Goal: Task Accomplishment & Management: Complete application form

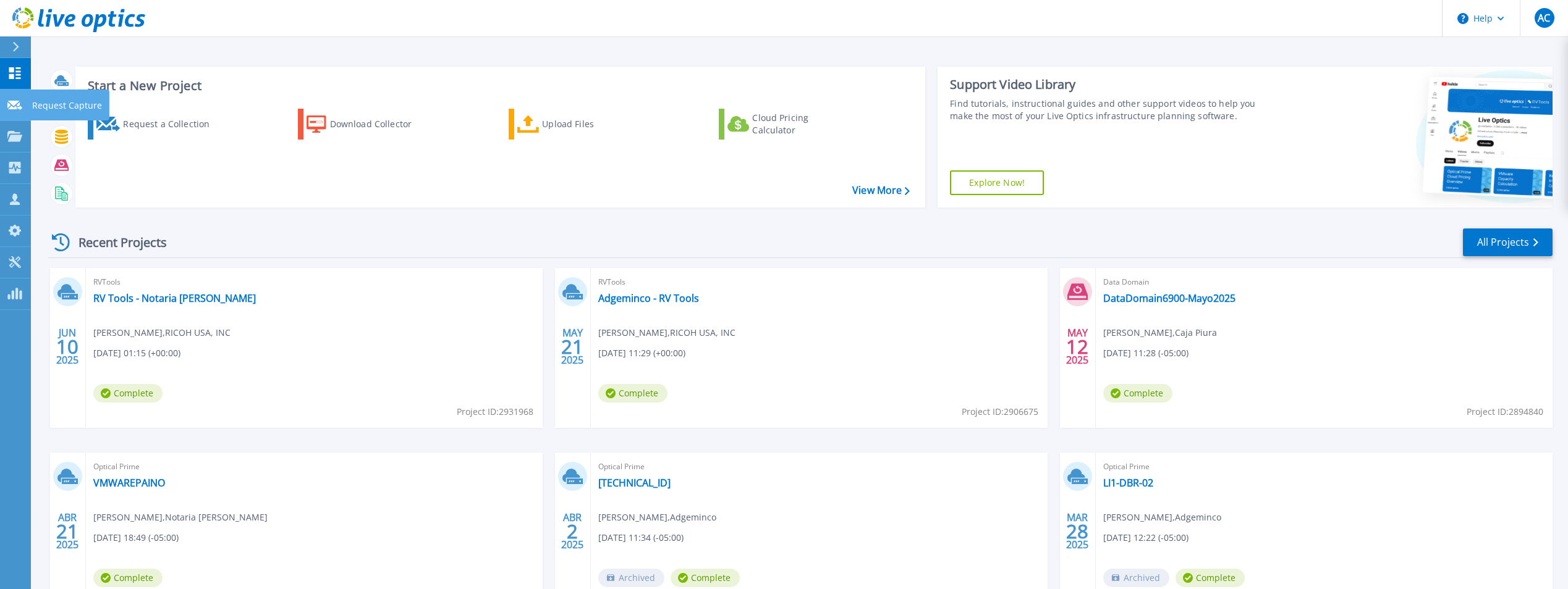
click at [15, 103] on icon at bounding box center [15, 105] width 15 height 10
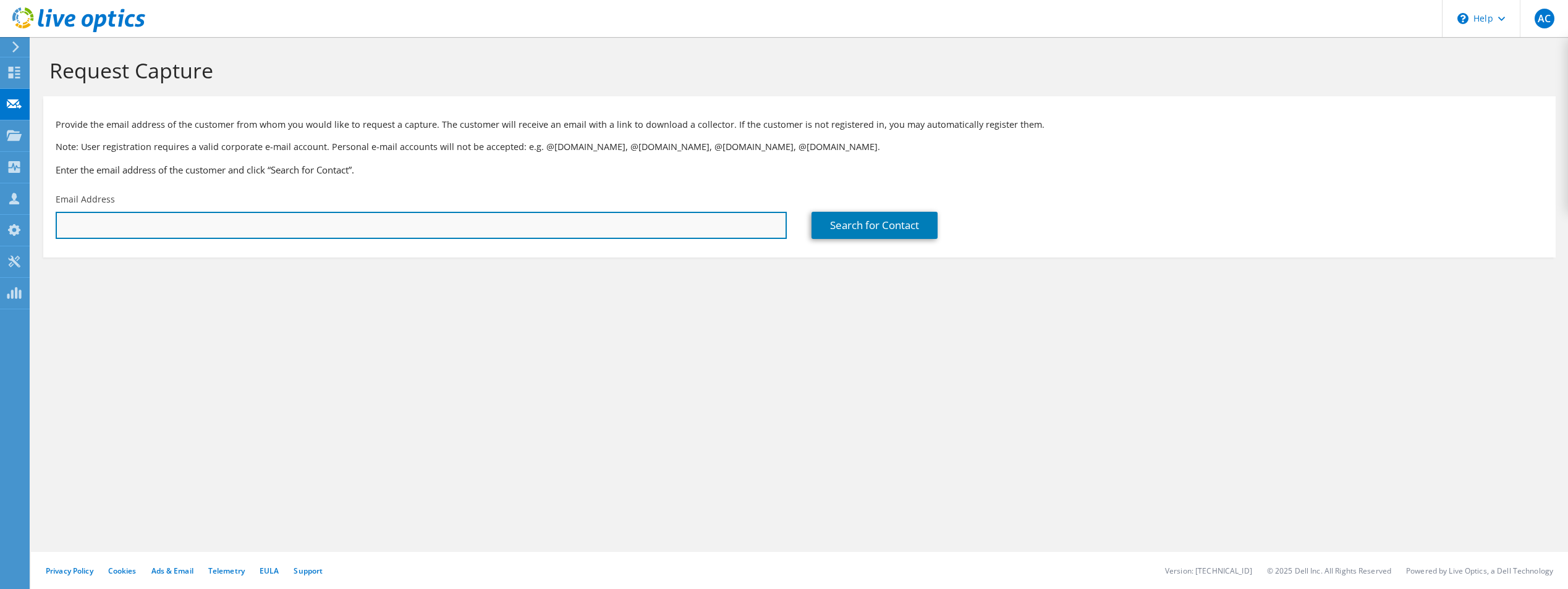
click at [194, 235] on input "text" at bounding box center [421, 226] width 731 height 27
click at [201, 213] on input "text" at bounding box center [421, 226] width 731 height 27
click at [178, 224] on input "text" at bounding box center [421, 226] width 731 height 27
type input "infraestructura@salutare.pe"
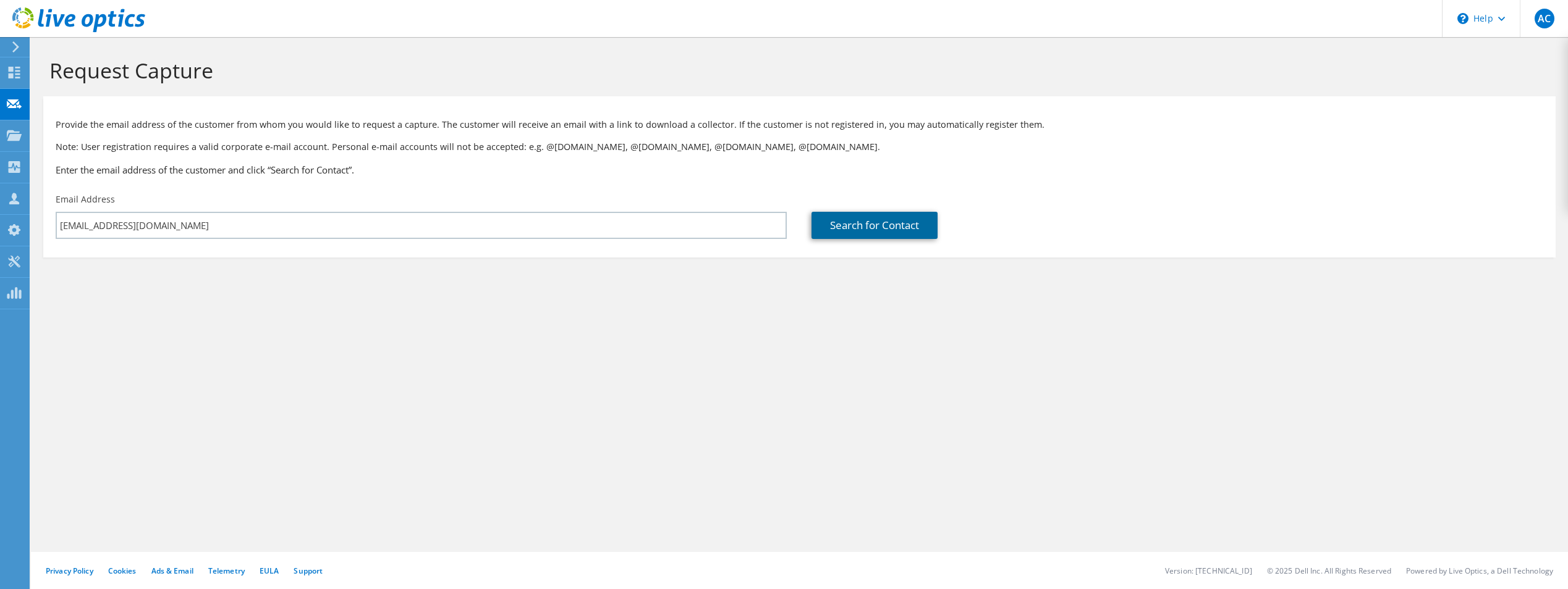
click at [864, 236] on link "Search for Contact" at bounding box center [874, 226] width 126 height 27
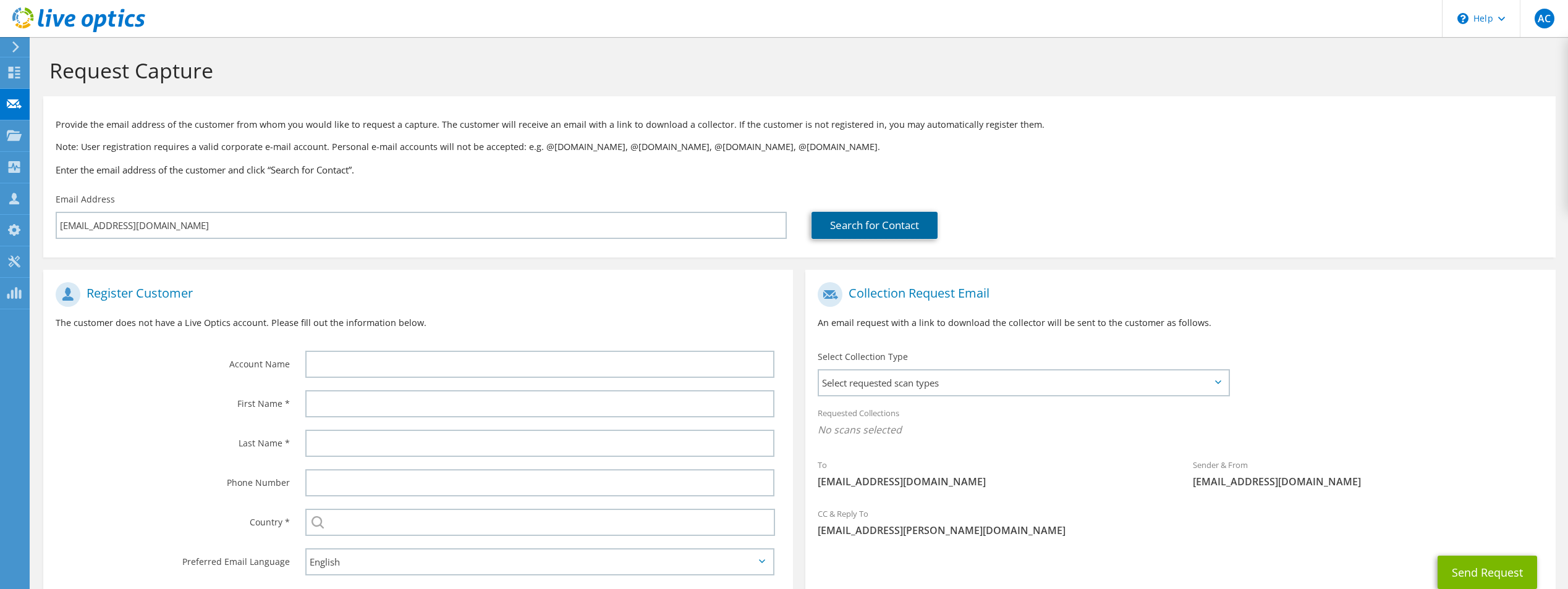
scroll to position [86, 0]
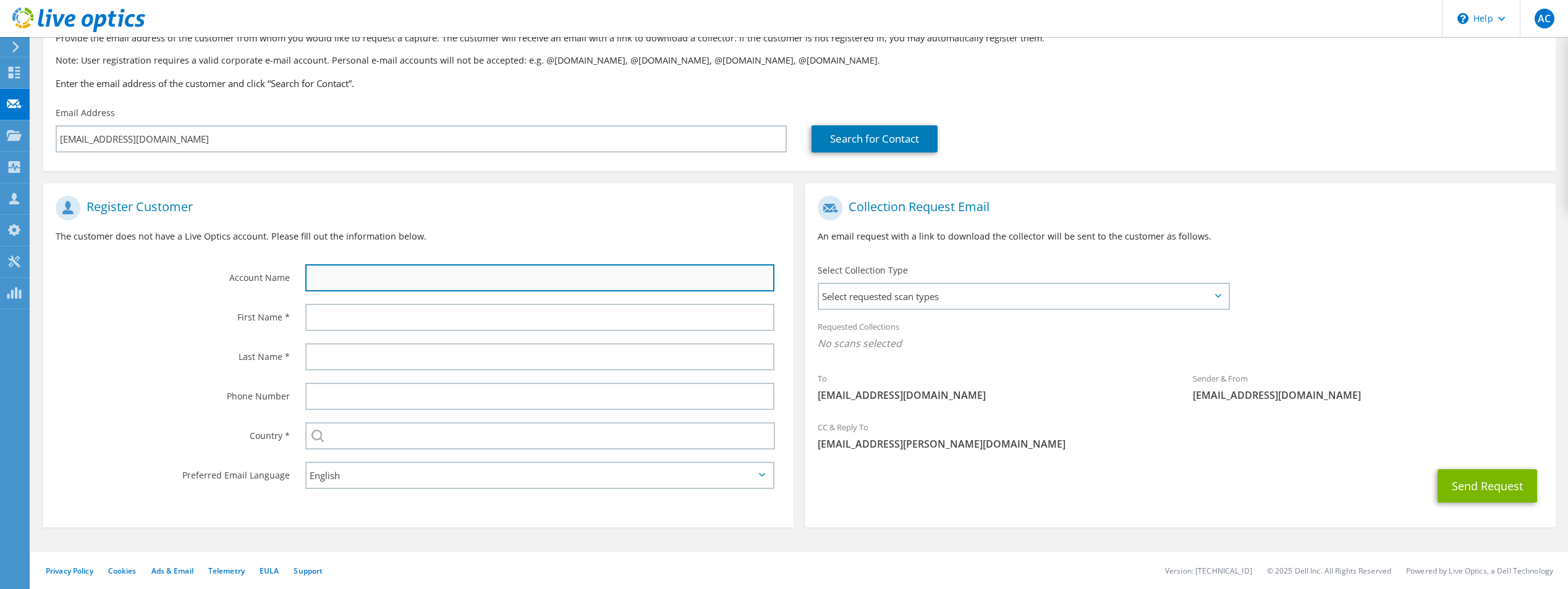
click at [453, 265] on input "text" at bounding box center [540, 278] width 469 height 27
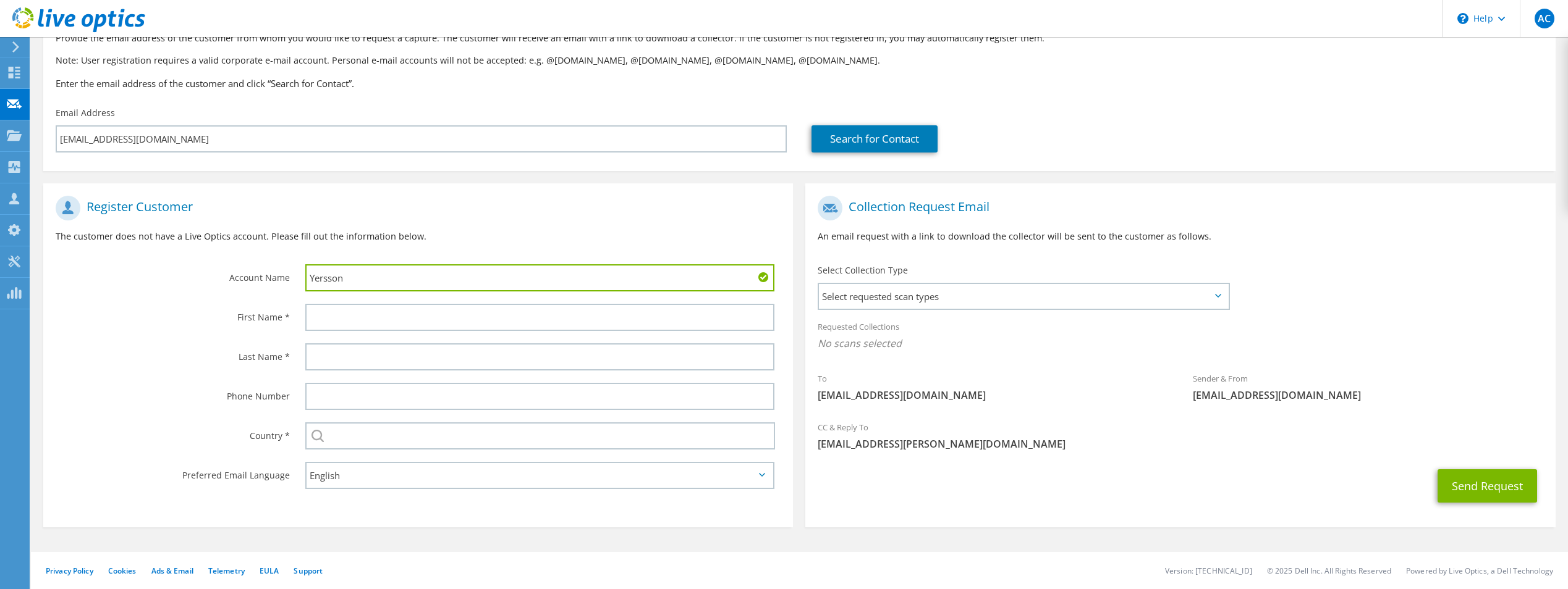
type input "Yersson"
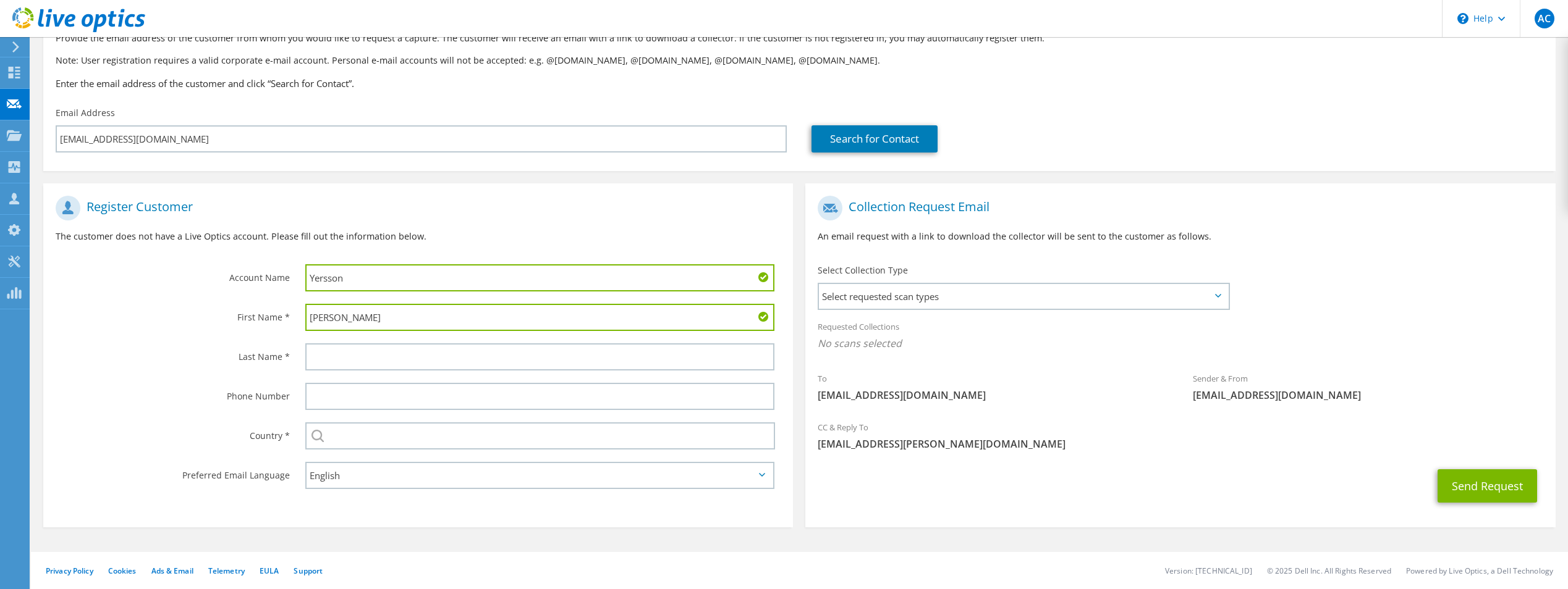
type input "Lopez"
click at [359, 300] on div "Lopez" at bounding box center [543, 317] width 500 height 40
drag, startPoint x: 359, startPoint y: 300, endPoint x: 328, endPoint y: 272, distance: 41.8
click at [328, 272] on input "Yersson" at bounding box center [540, 278] width 469 height 27
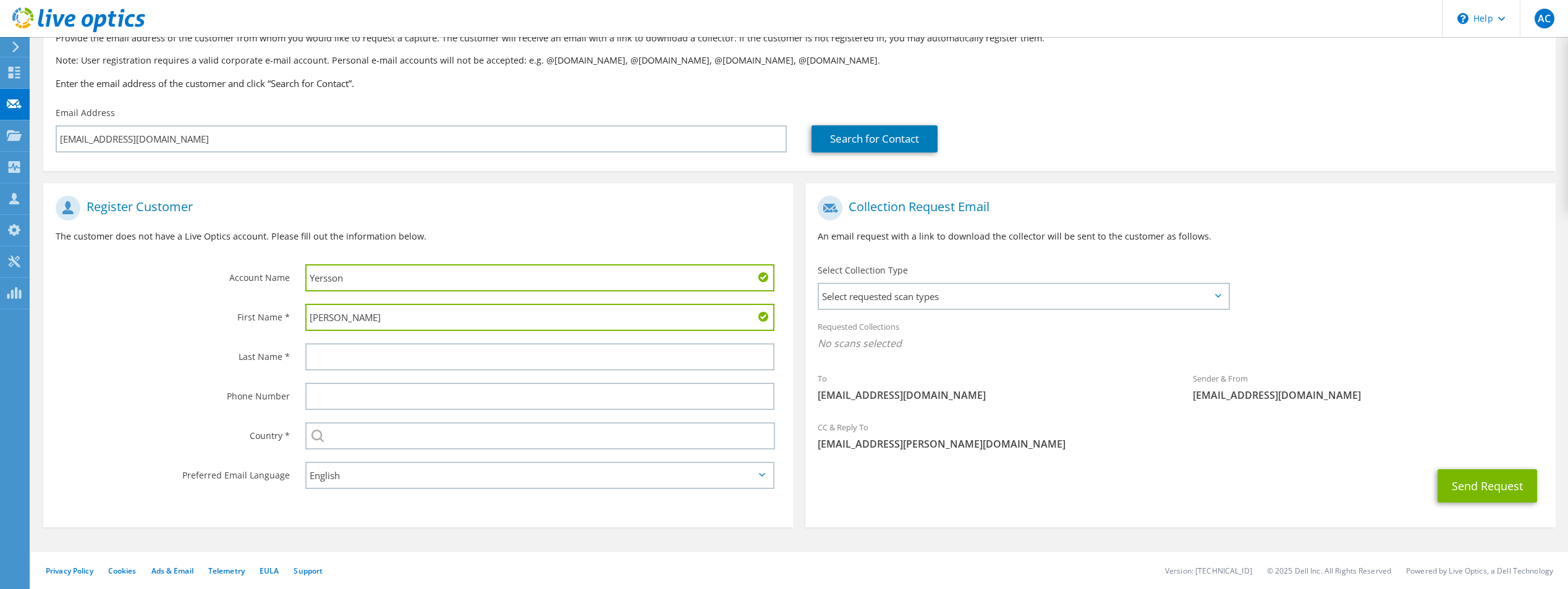
click at [328, 272] on input "Yersson" at bounding box center [540, 278] width 469 height 27
drag, startPoint x: 328, startPoint y: 272, endPoint x: 335, endPoint y: 272, distance: 7.0
click at [335, 272] on input "Yersson" at bounding box center [540, 278] width 469 height 27
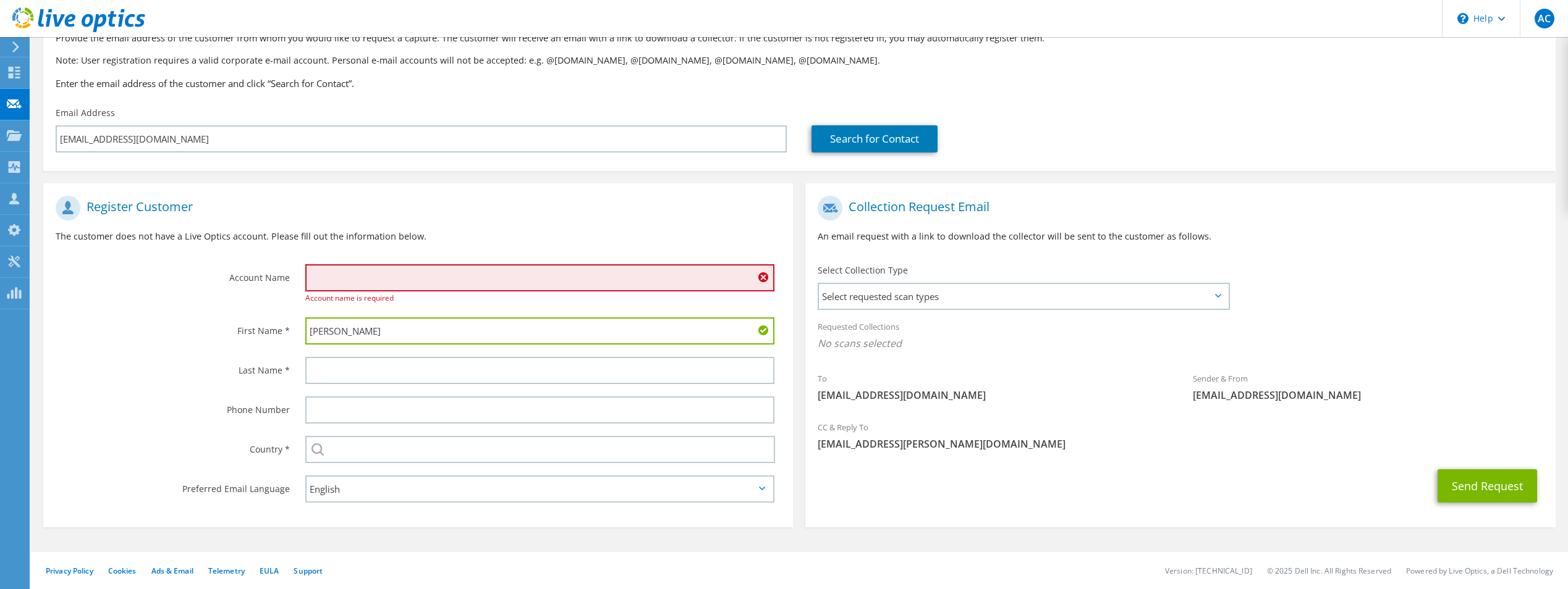
click at [310, 330] on input "Lopez" at bounding box center [540, 331] width 469 height 27
paste input "Yersson"
click at [352, 335] on input "Yersson Lopez" at bounding box center [540, 331] width 469 height 27
type input "Yersson"
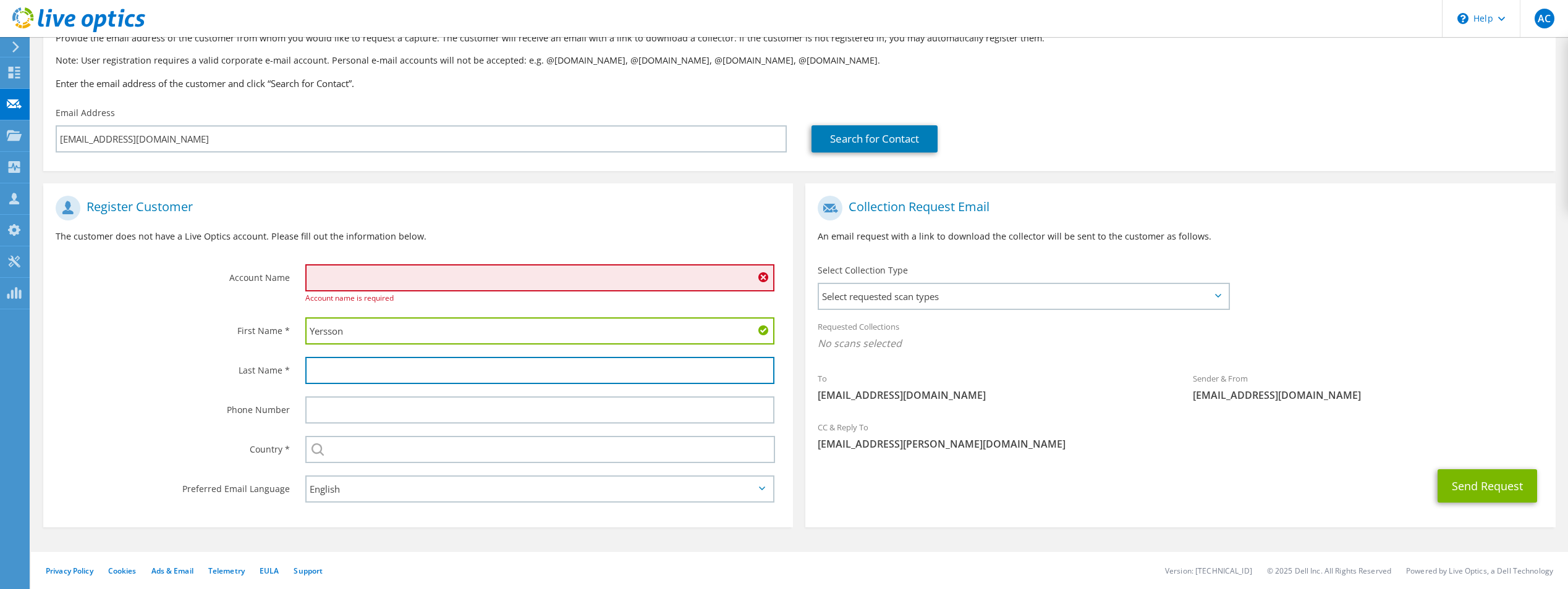
paste input "Lopez"
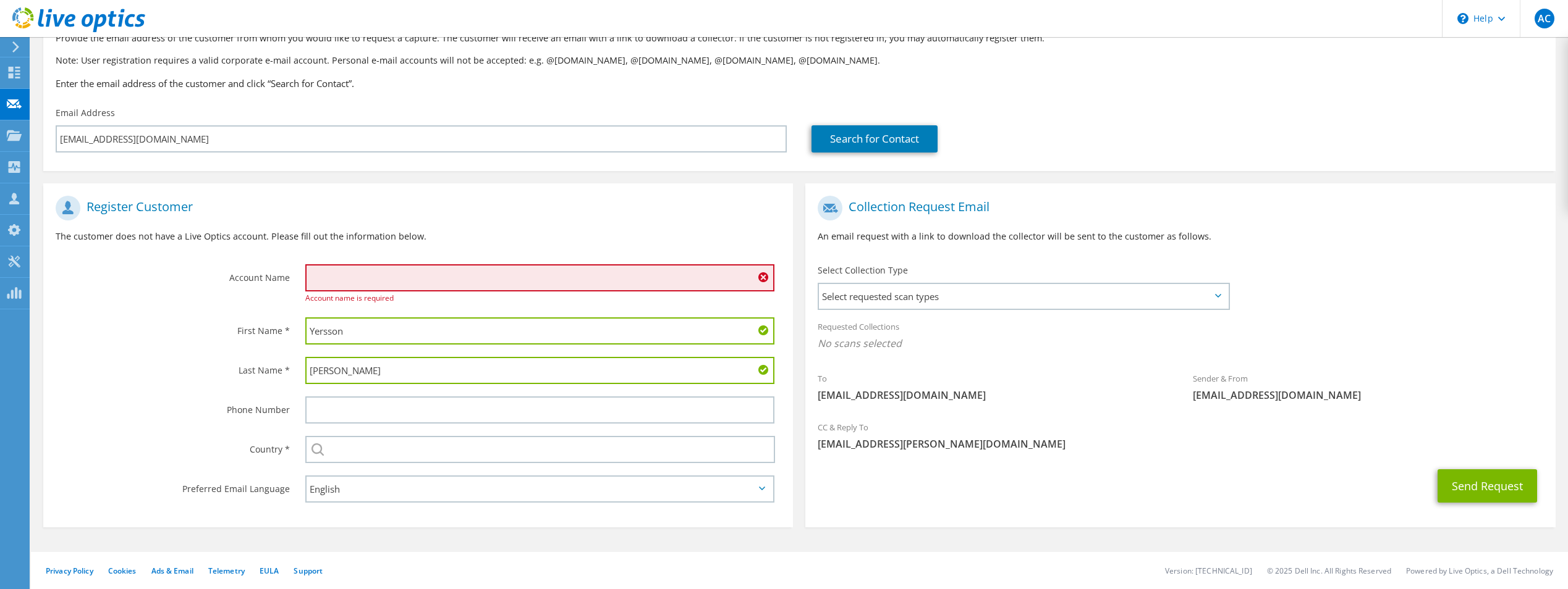
type input "Lopez"
drag, startPoint x: 350, startPoint y: 282, endPoint x: 358, endPoint y: 282, distance: 8.0
click at [358, 282] on input "text" at bounding box center [540, 278] width 469 height 27
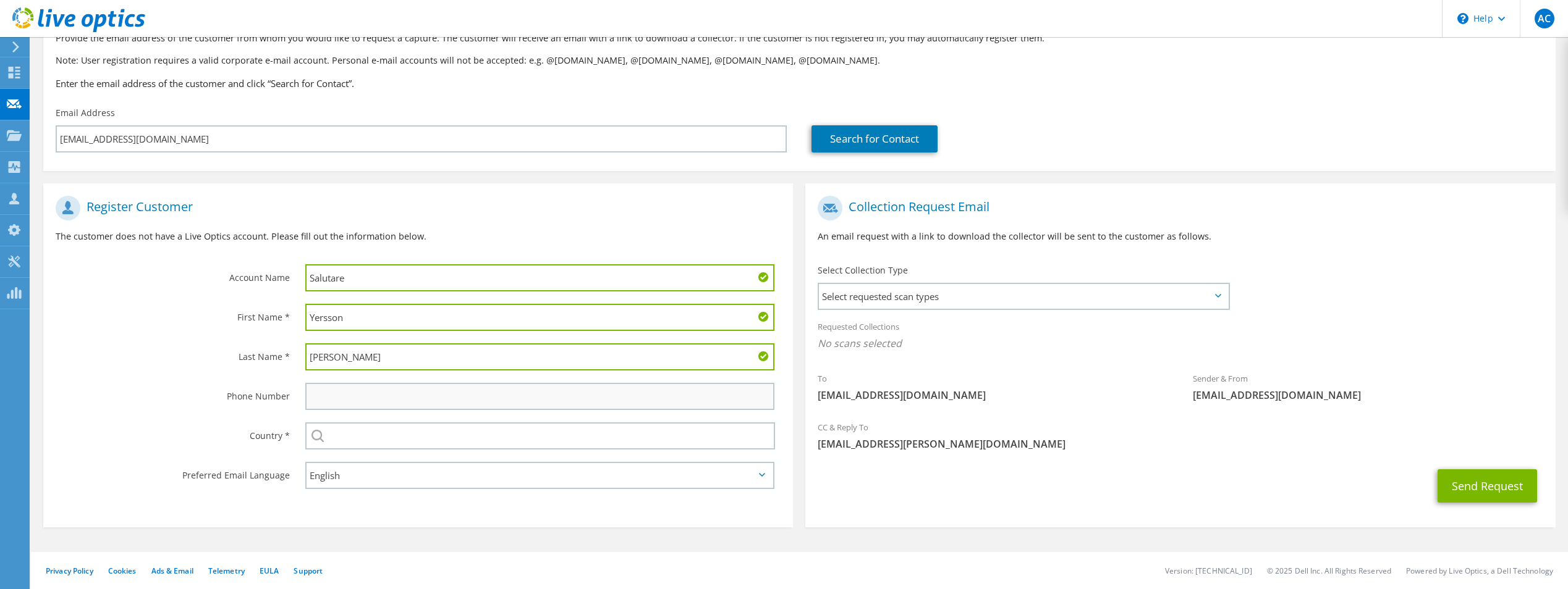
type input "Salutare"
click at [344, 397] on input "text" at bounding box center [540, 396] width 469 height 27
click at [321, 438] on div "Select Andorra United Arab Emirates Afghanistan Antigua and Barbuda Anguilla Al…" at bounding box center [540, 436] width 469 height 27
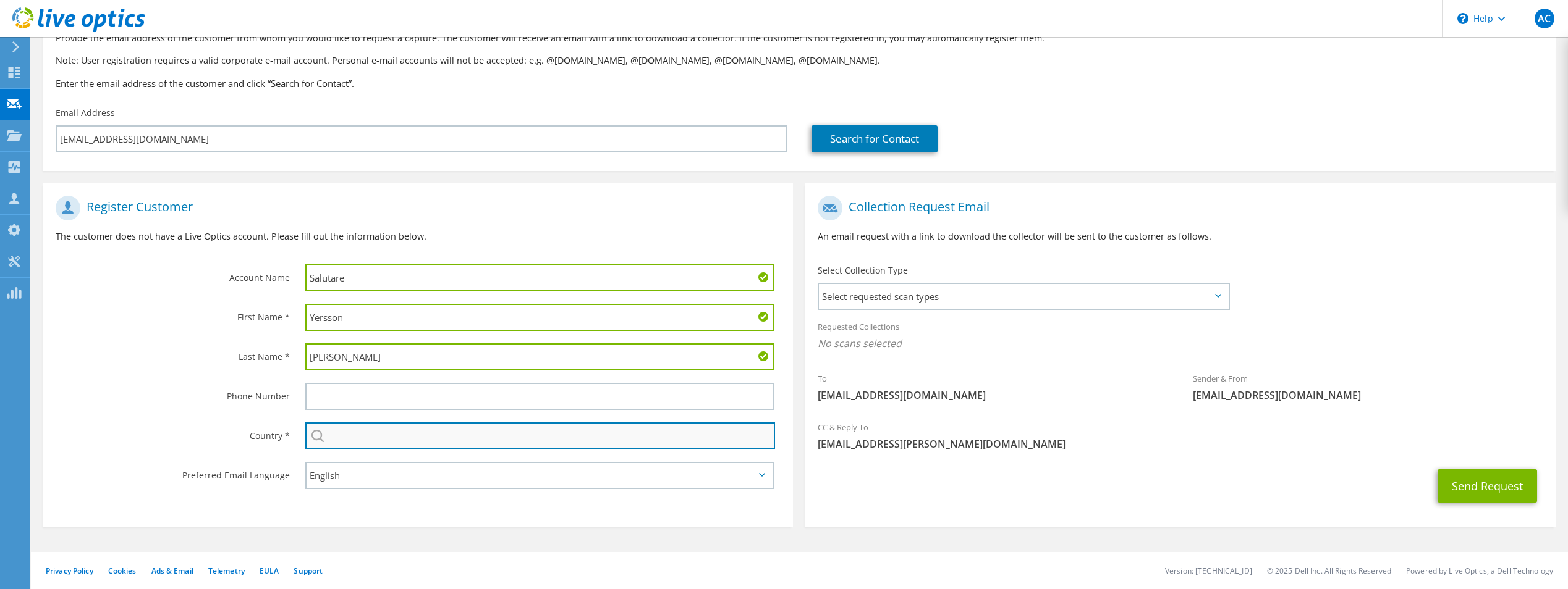
click at [338, 439] on input "text" at bounding box center [540, 436] width 470 height 27
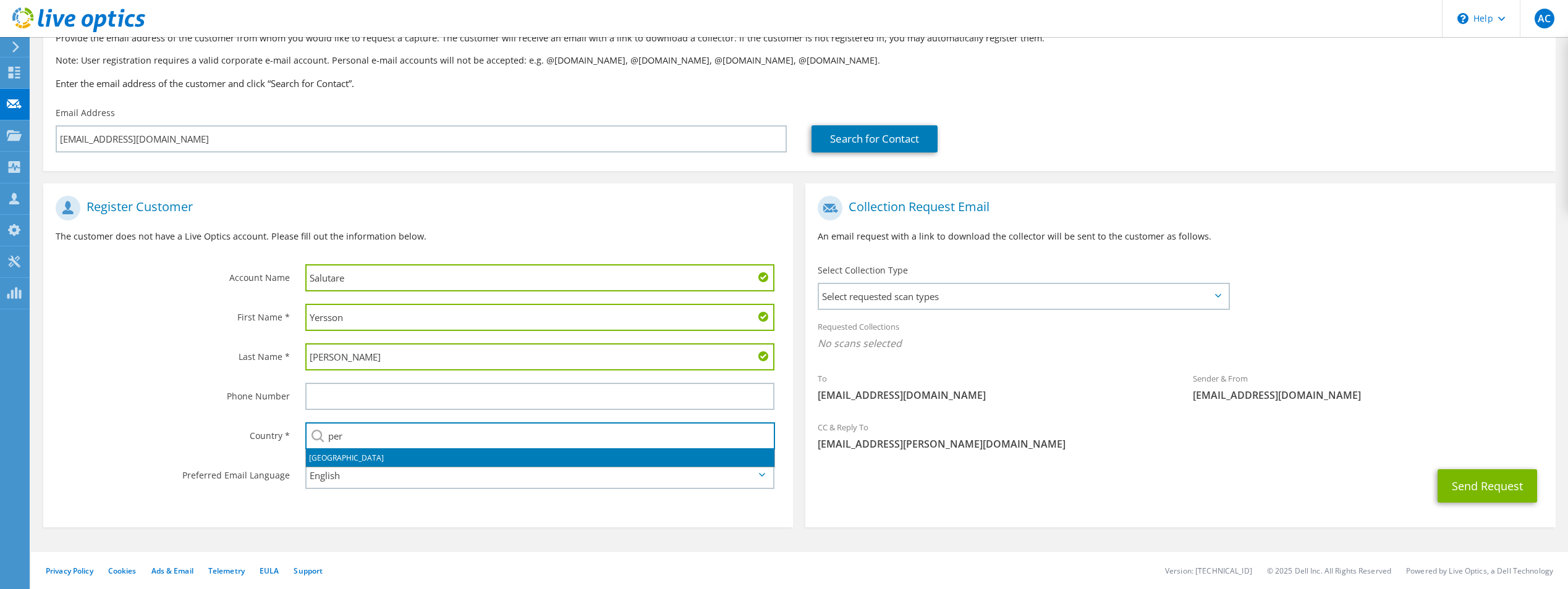
click at [405, 457] on li "[GEOGRAPHIC_DATA]" at bounding box center [540, 458] width 469 height 17
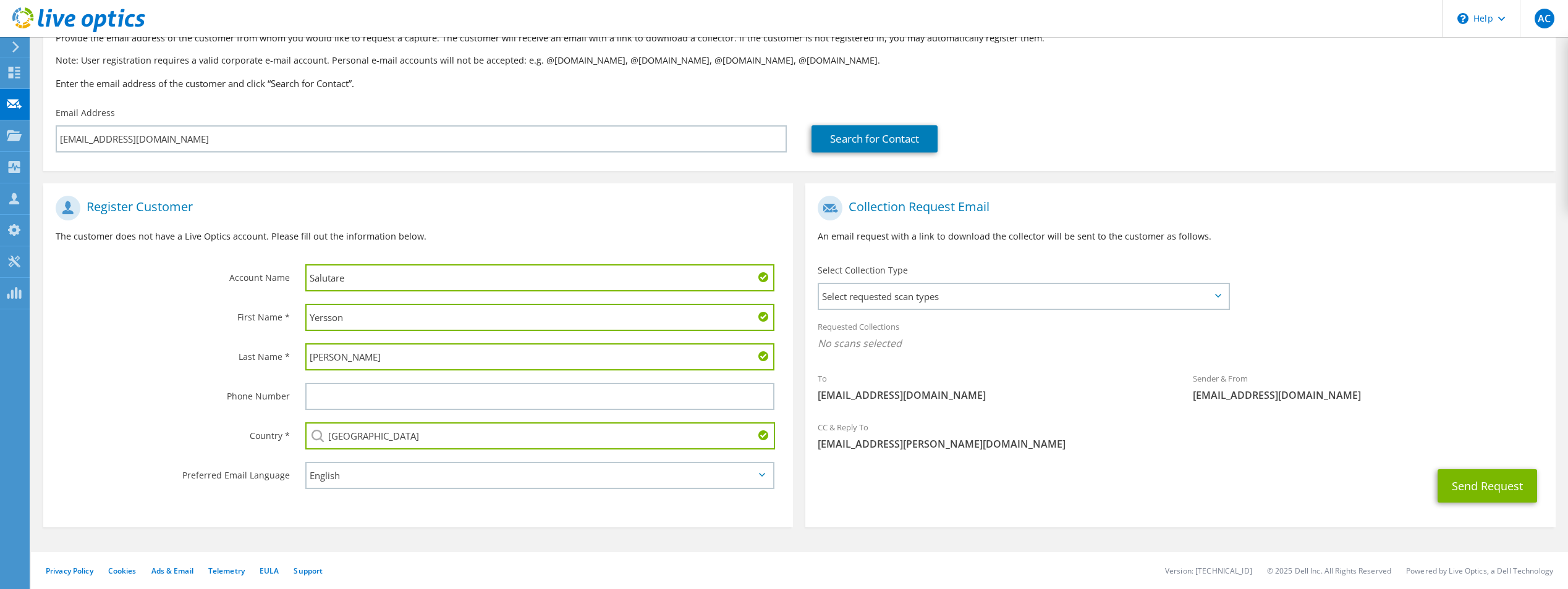
type input "[GEOGRAPHIC_DATA]"
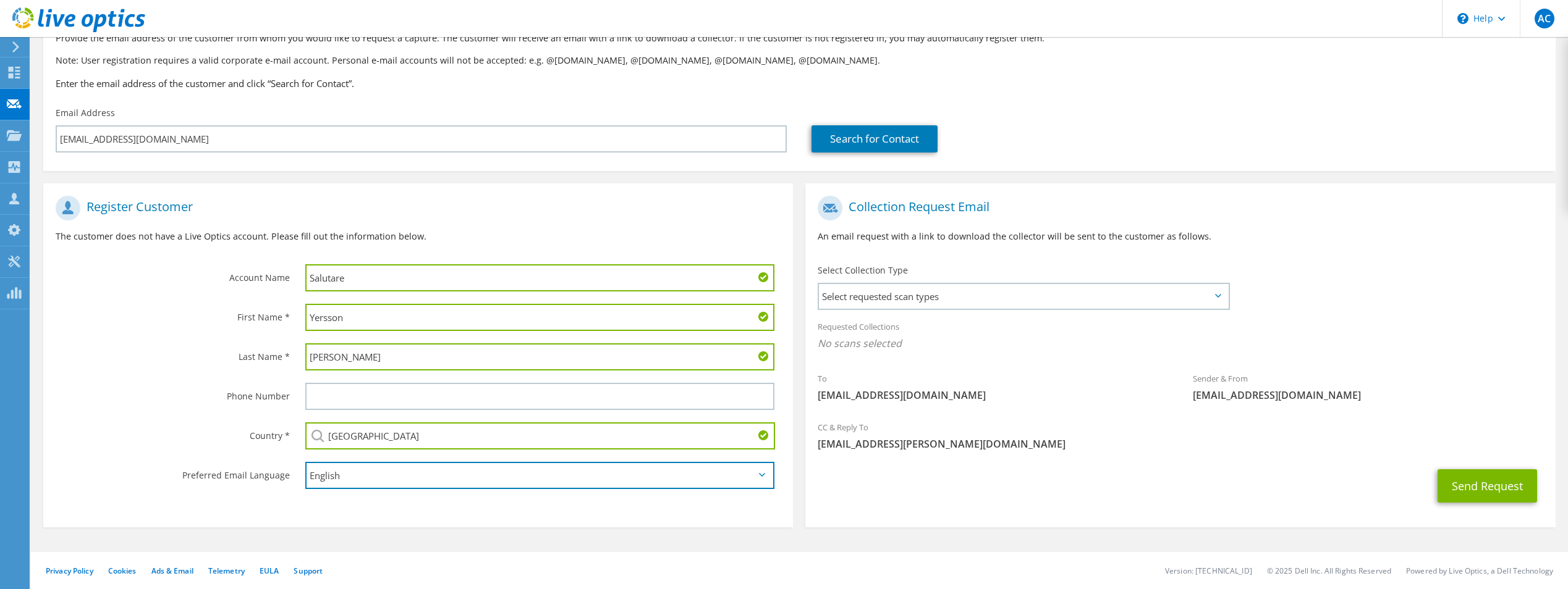
click at [370, 468] on select "English Deutsch Español Français Italiano Polski Português Русский 한국어 中文 日本語" at bounding box center [540, 475] width 469 height 27
select select "es-ES"
click at [306, 462] on select "English Deutsch Español Français Italiano Polski Português Русский 한국어 中文 日本語" at bounding box center [540, 475] width 469 height 27
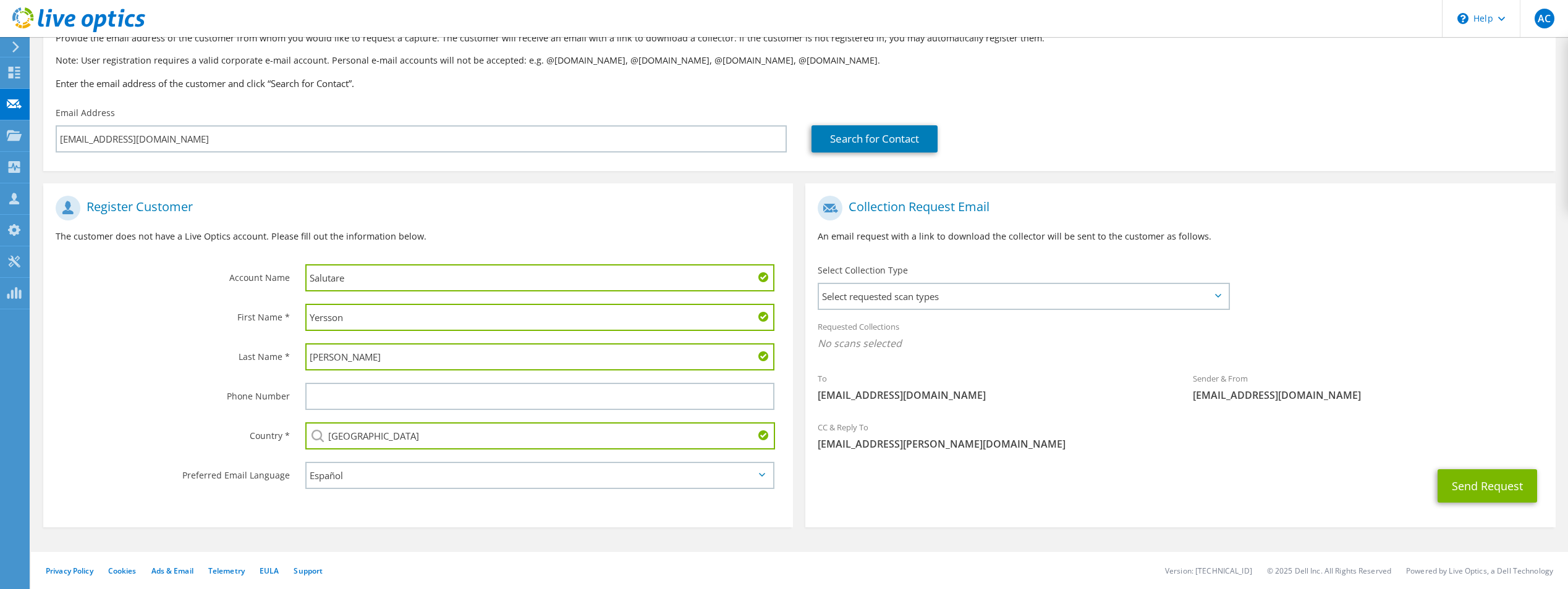
click at [1011, 433] on div "CC & Reply To angel.ceron@ricoh-la.com" at bounding box center [1180, 436] width 750 height 43
click at [1025, 302] on span "Select requested scan types" at bounding box center [1023, 296] width 408 height 25
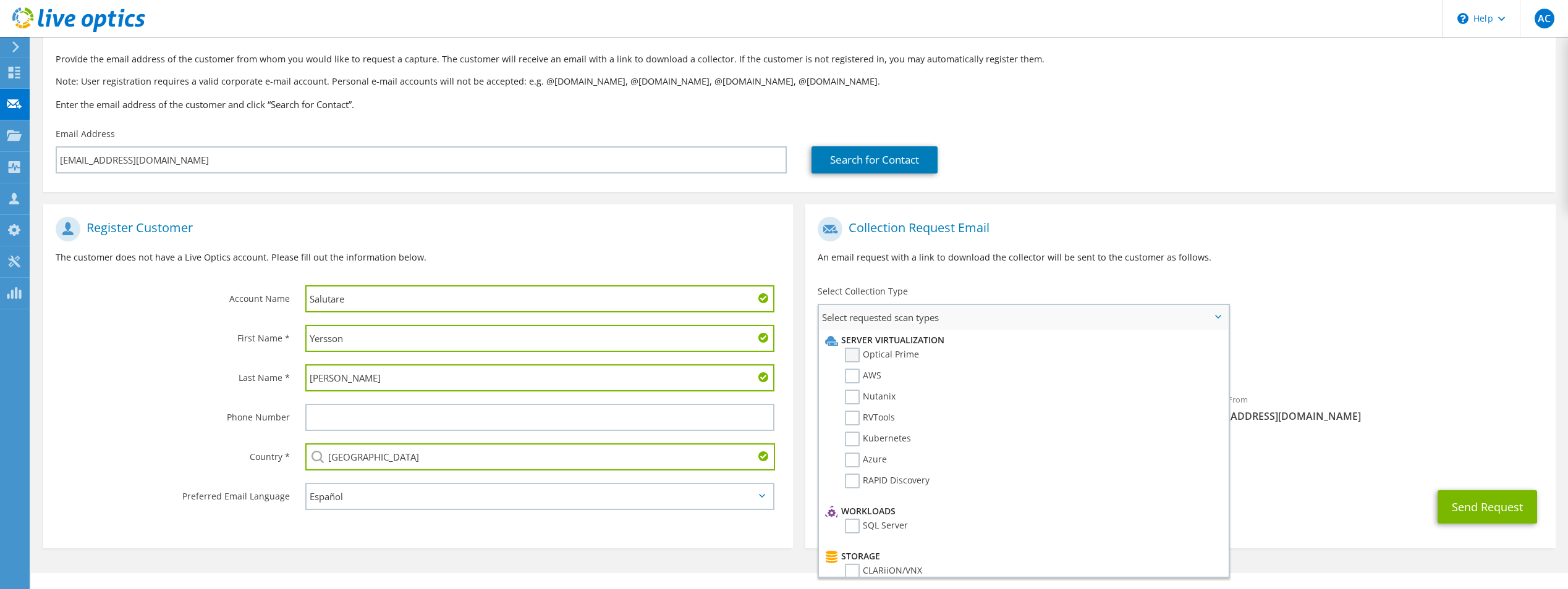
scroll to position [68, 0]
click at [898, 351] on label "Optical Prime" at bounding box center [882, 352] width 74 height 15
click at [0, 0] on input "Optical Prime" at bounding box center [0, 0] width 0 height 0
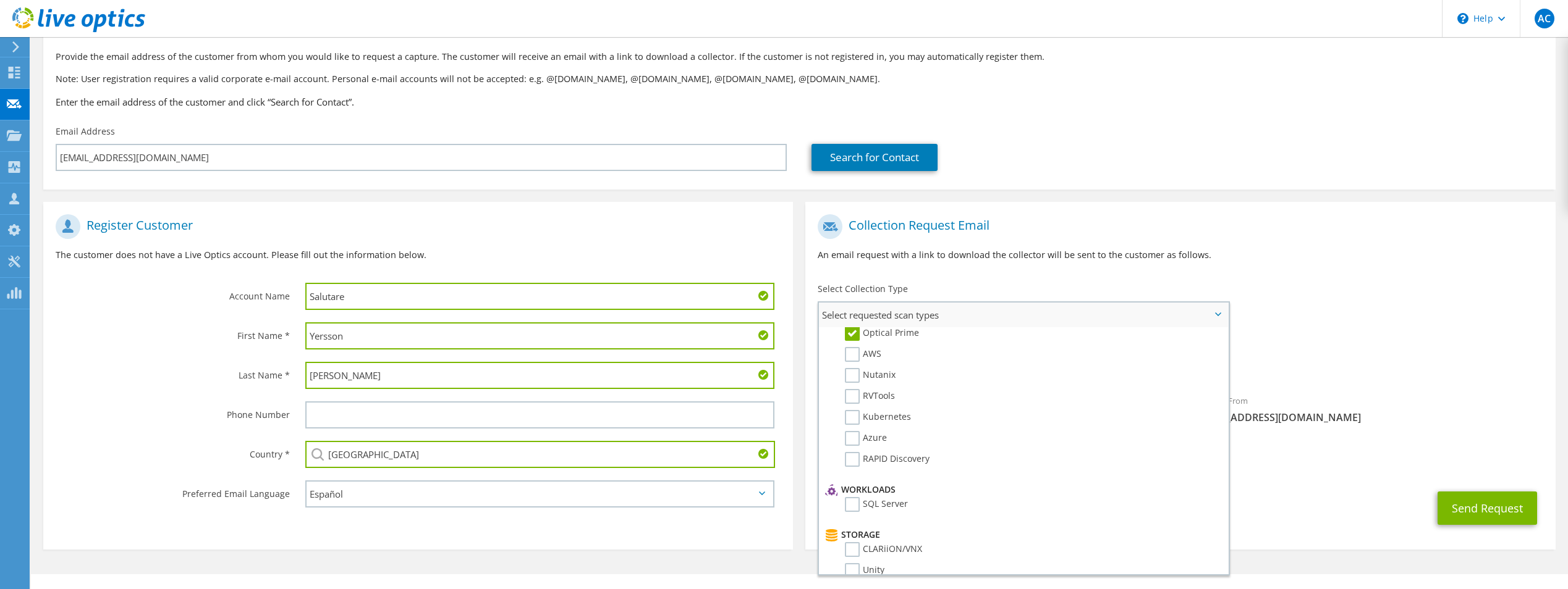
scroll to position [20, 0]
click at [849, 396] on label "RVTools" at bounding box center [870, 395] width 50 height 15
click at [0, 0] on input "RVTools" at bounding box center [0, 0] width 0 height 0
click at [1037, 445] on li "VMAX4/PowerMax" at bounding box center [1021, 443] width 400 height 21
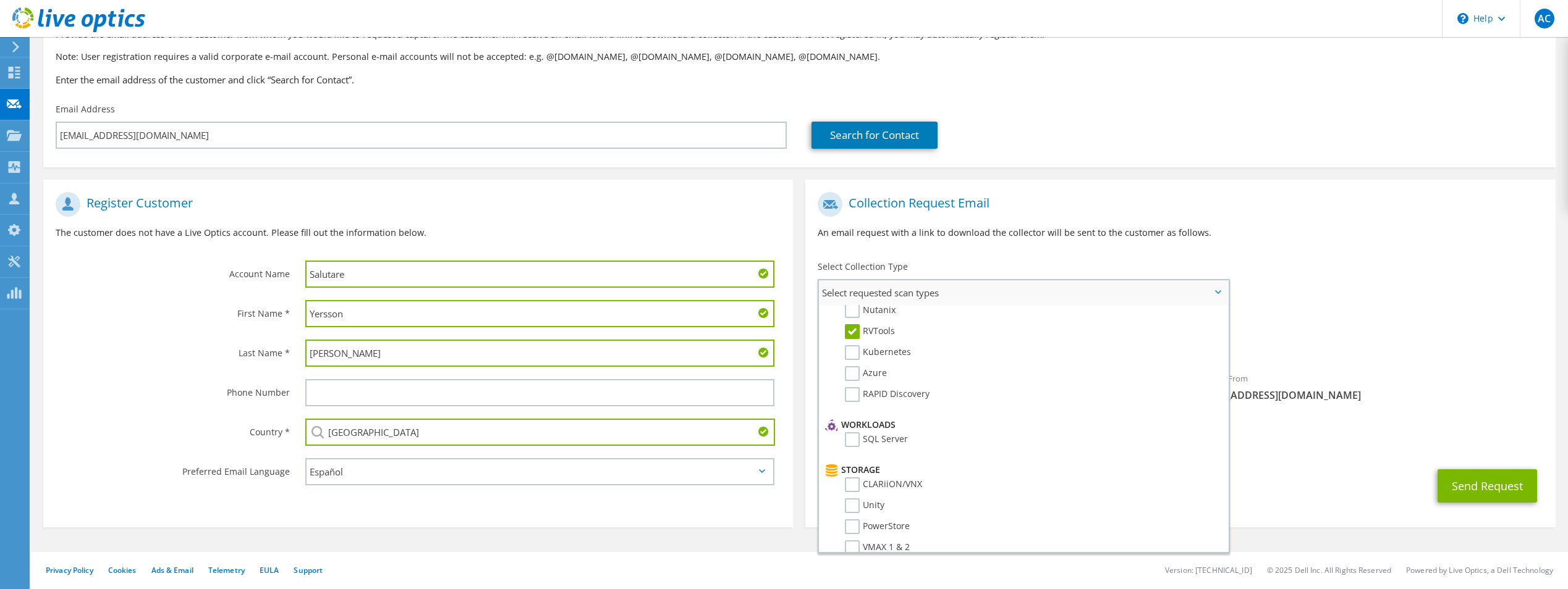
scroll to position [0, 0]
click at [1310, 286] on div "To infraestructura@salutare.pe Sender & From liveoptics@liveoptics.com" at bounding box center [1180, 300] width 750 height 229
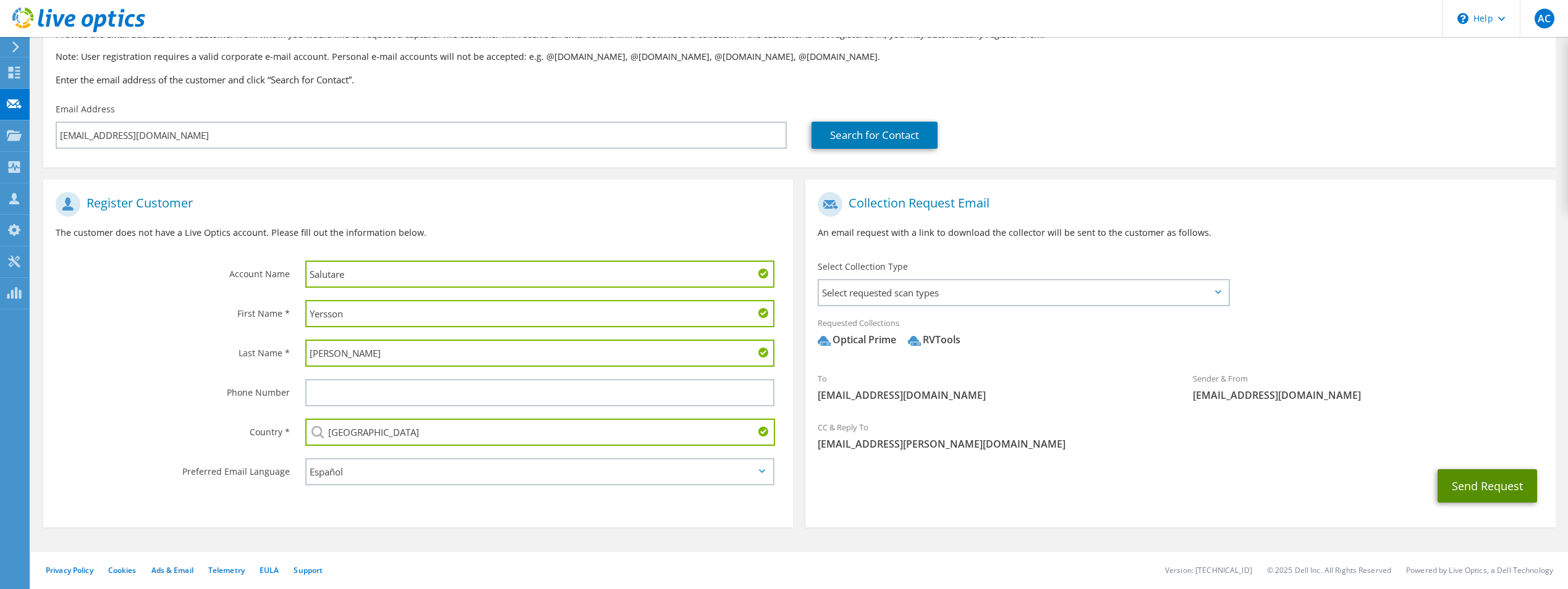
click at [1491, 479] on button "Send Request" at bounding box center [1487, 486] width 100 height 33
